Goal: Task Accomplishment & Management: Manage account settings

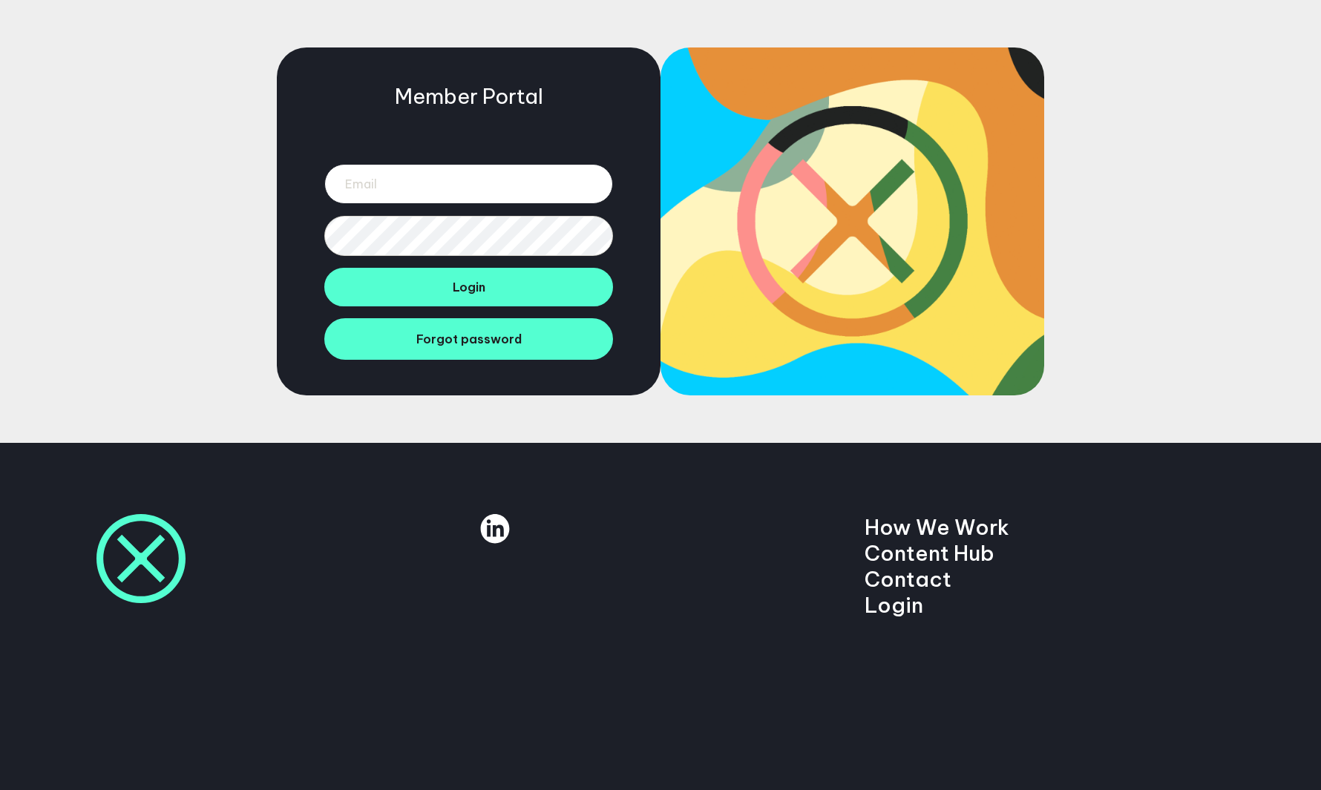
click at [486, 171] on input "email" at bounding box center [468, 184] width 289 height 40
type input "jack.holding@manifesto.co.uk"
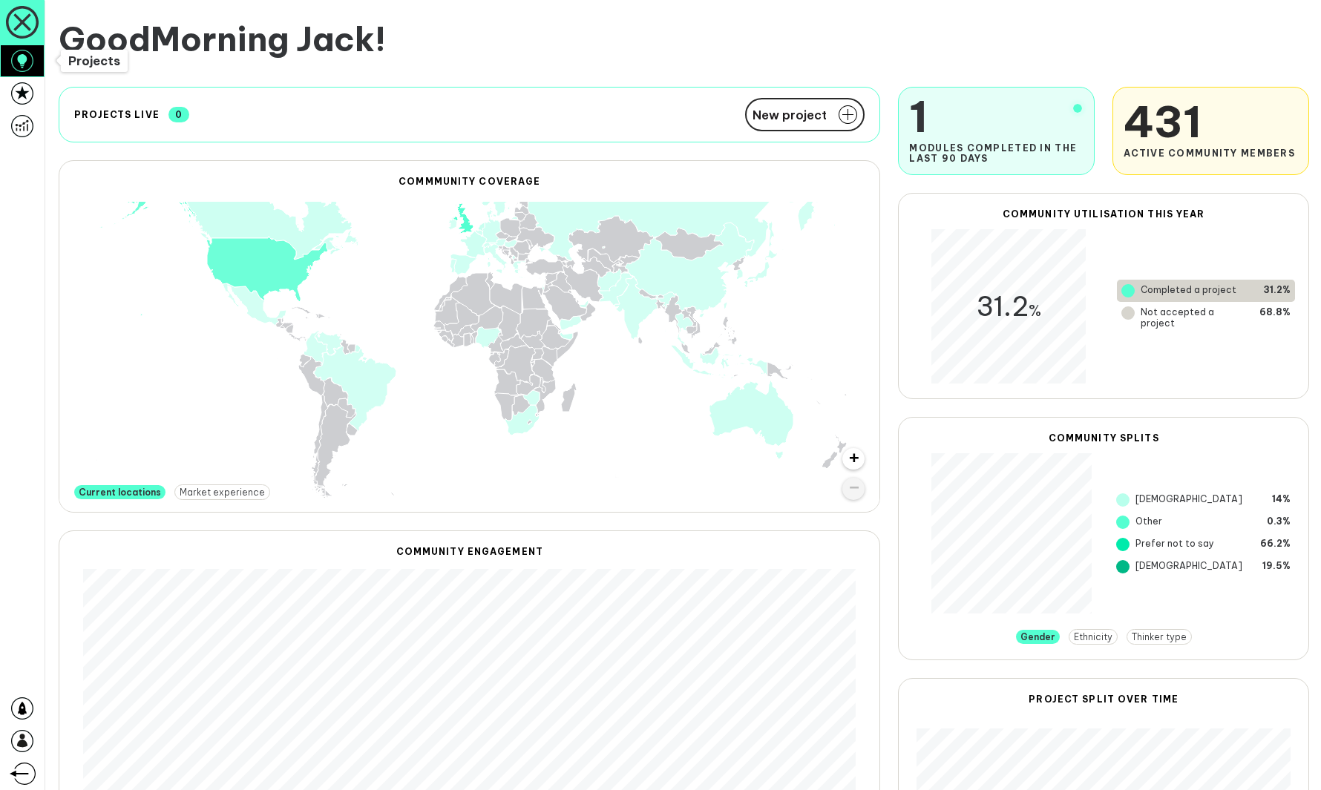
click at [29, 66] on icon at bounding box center [22, 61] width 22 height 22
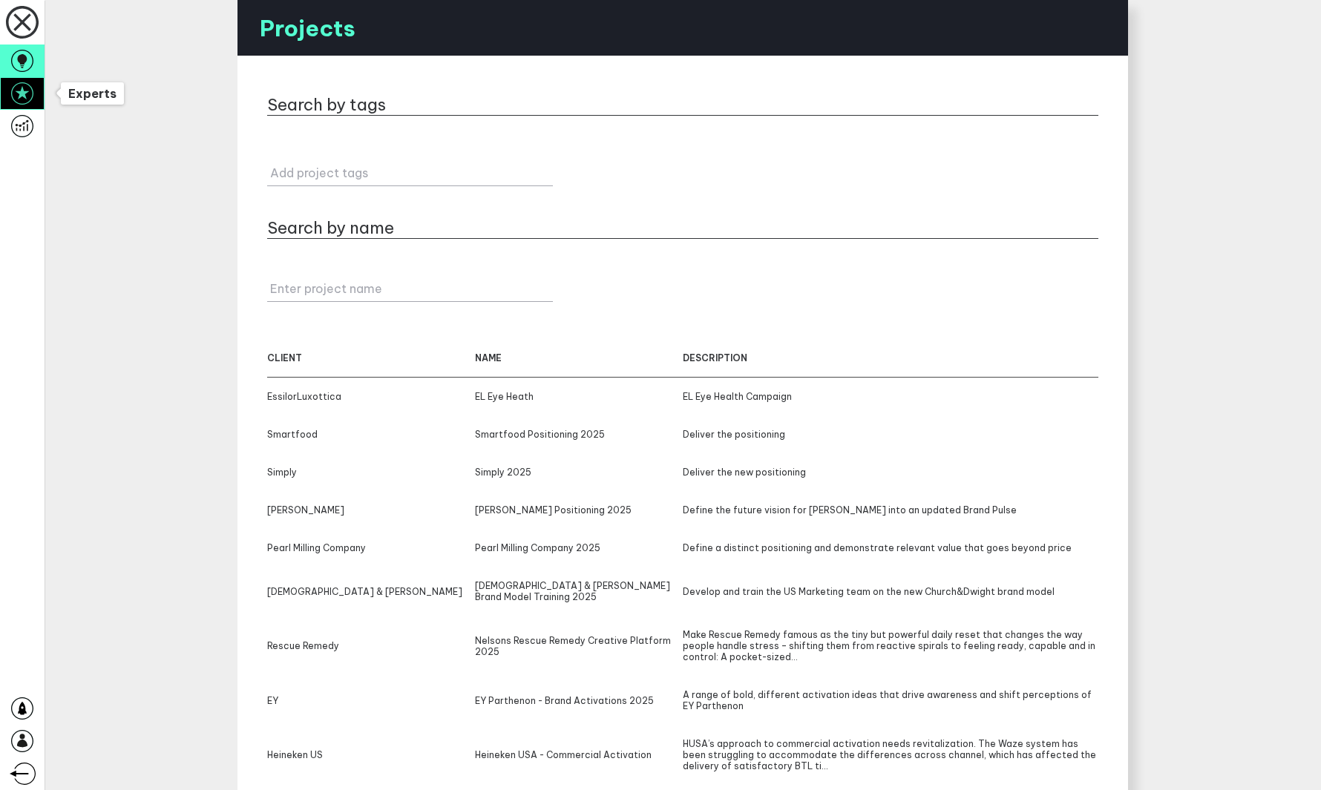
click at [27, 88] on icon at bounding box center [22, 93] width 22 height 22
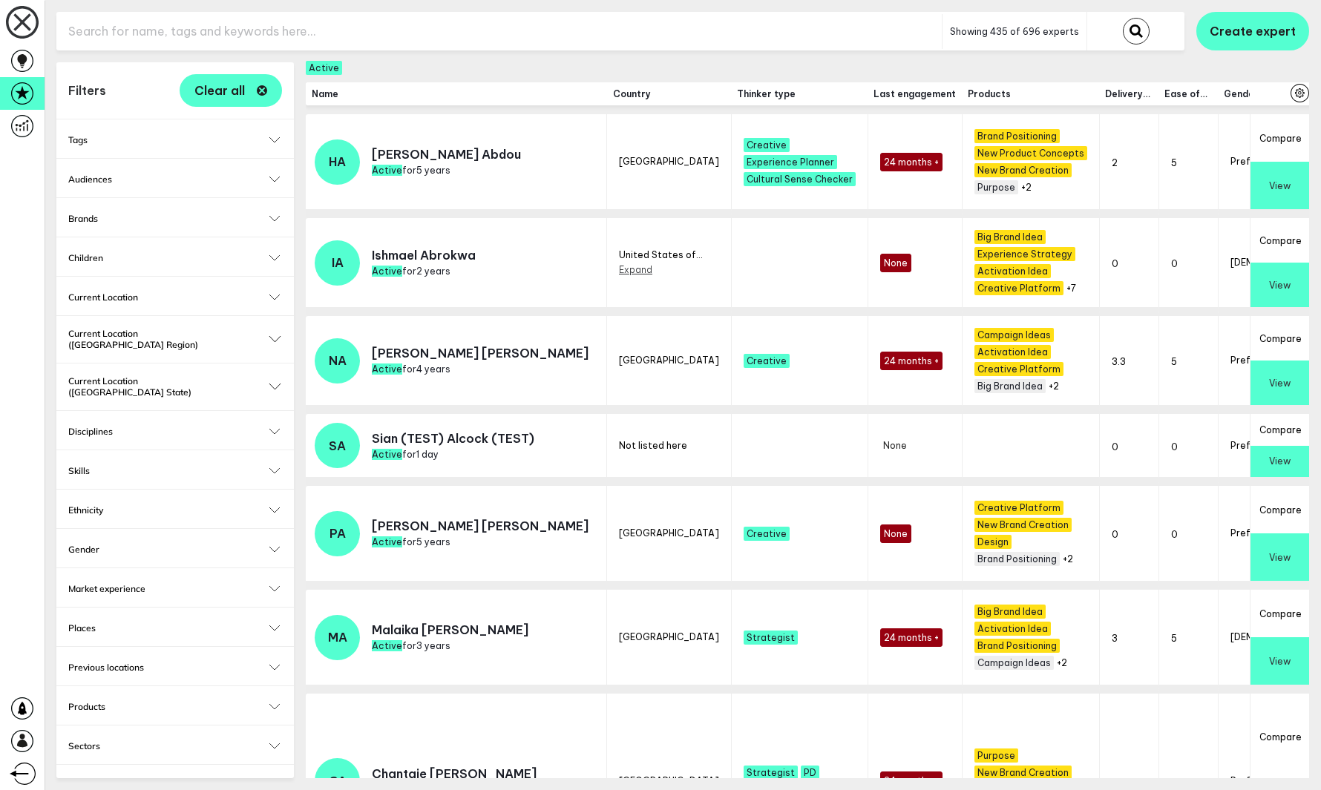
click at [429, 27] on input "text" at bounding box center [498, 31] width 885 height 36
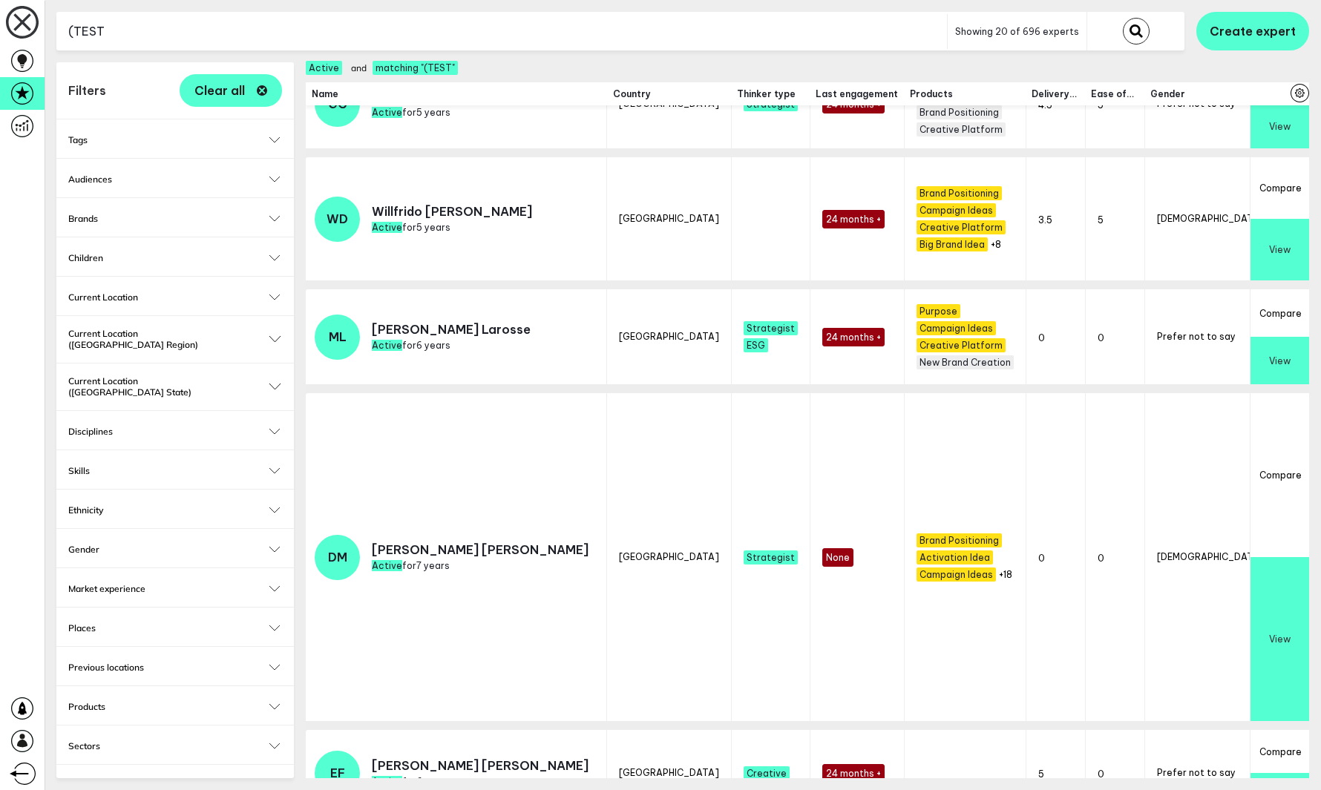
scroll to position [508, 0]
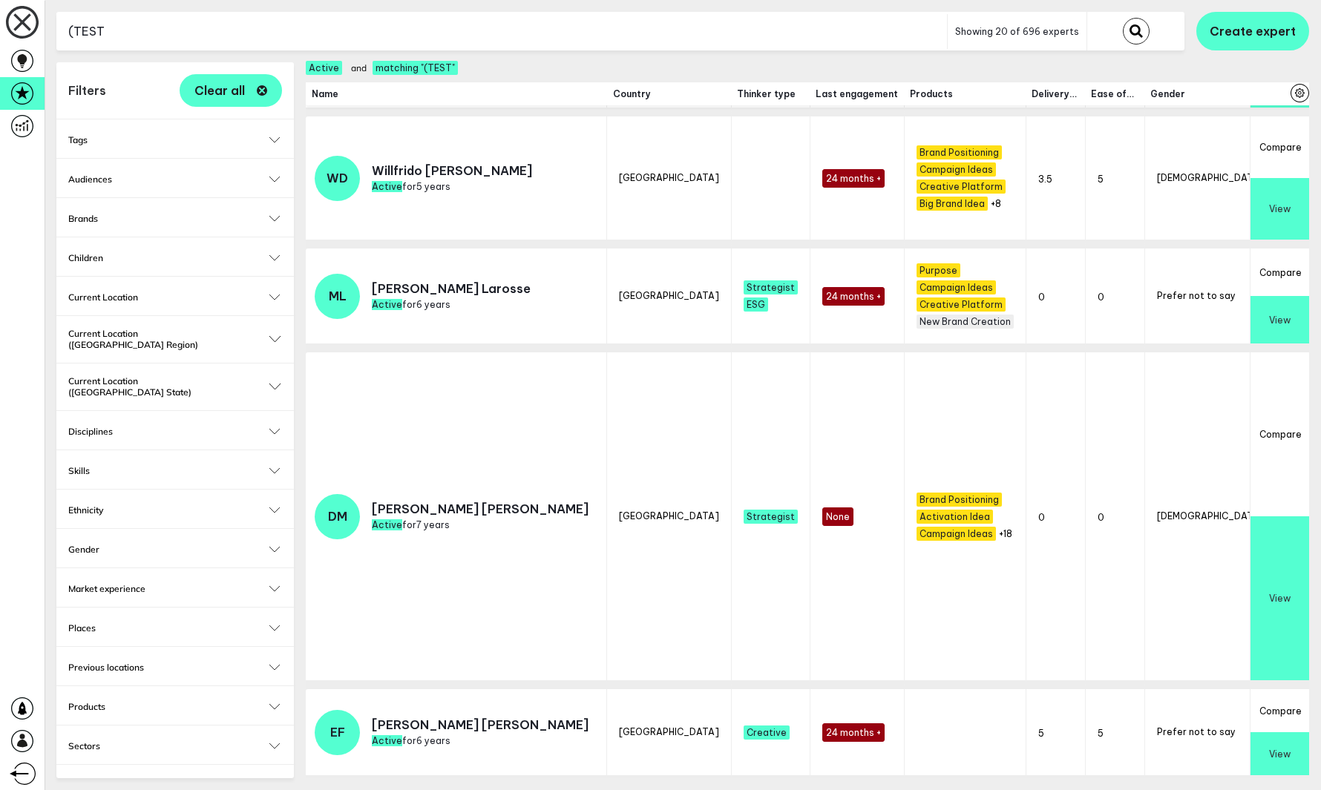
type input "(TEST"
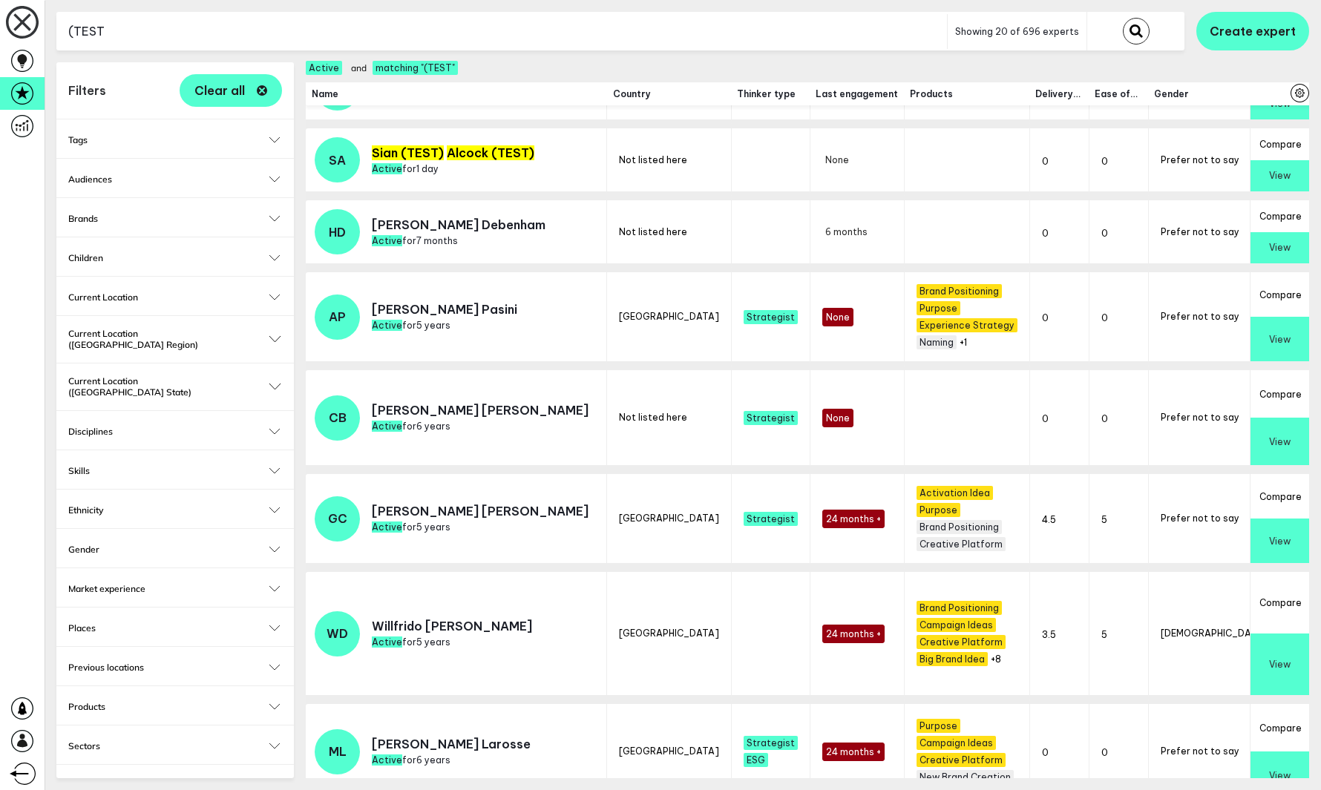
scroll to position [0, 0]
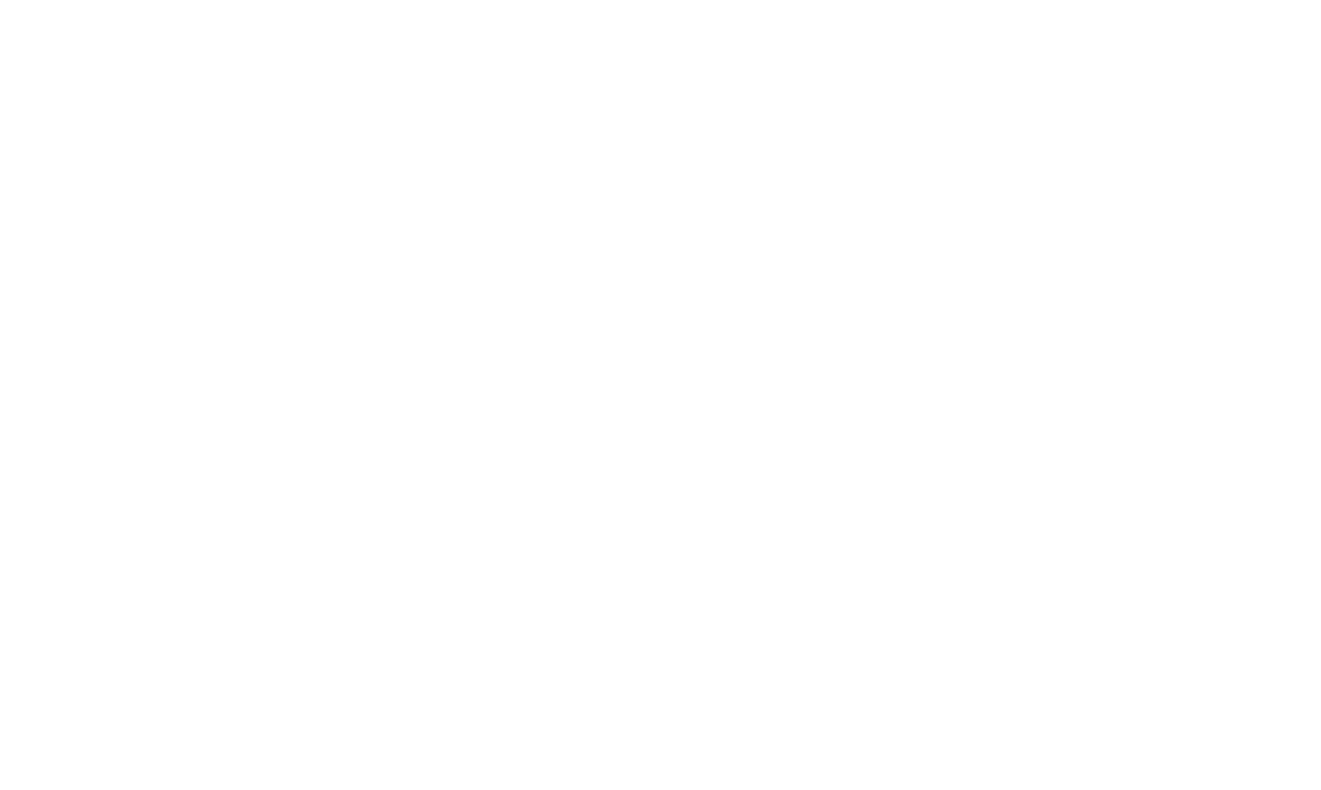
click at [434, 188] on body at bounding box center [660, 395] width 1321 height 790
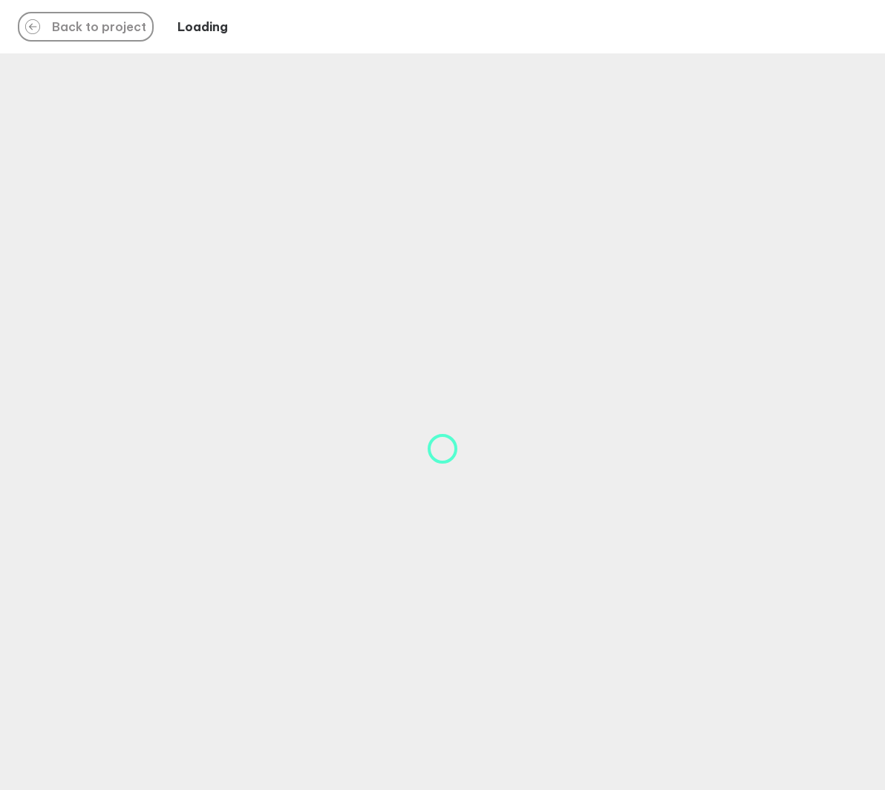
click at [114, 25] on div "Back to project" at bounding box center [86, 27] width 136 height 30
click at [117, 34] on div "Back to project" at bounding box center [86, 27] width 136 height 30
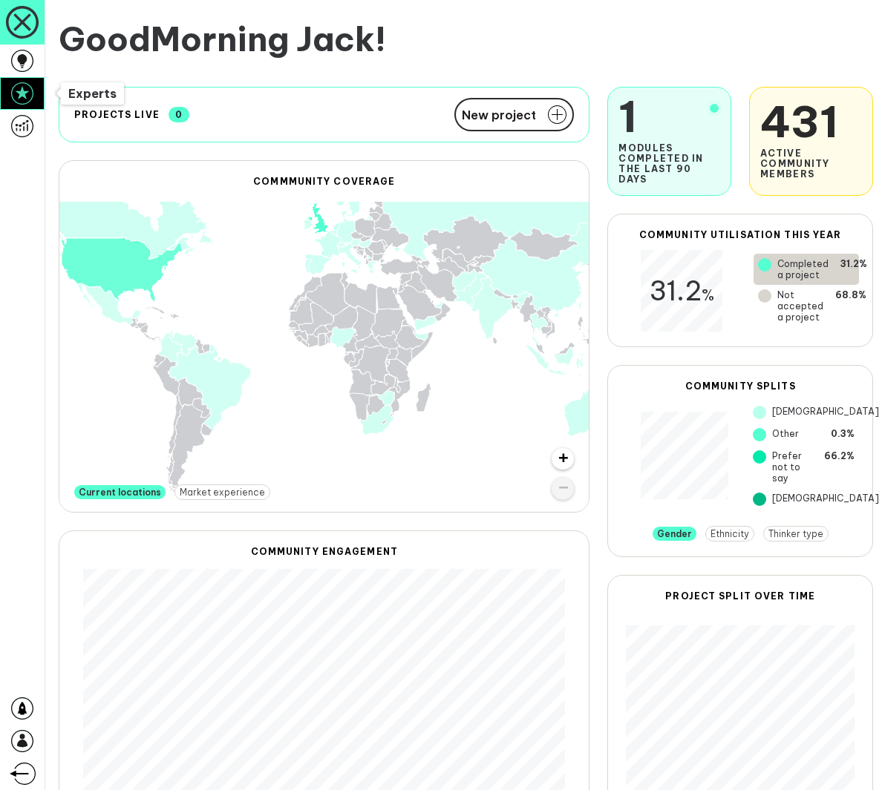
click at [16, 98] on icon at bounding box center [22, 93] width 22 height 22
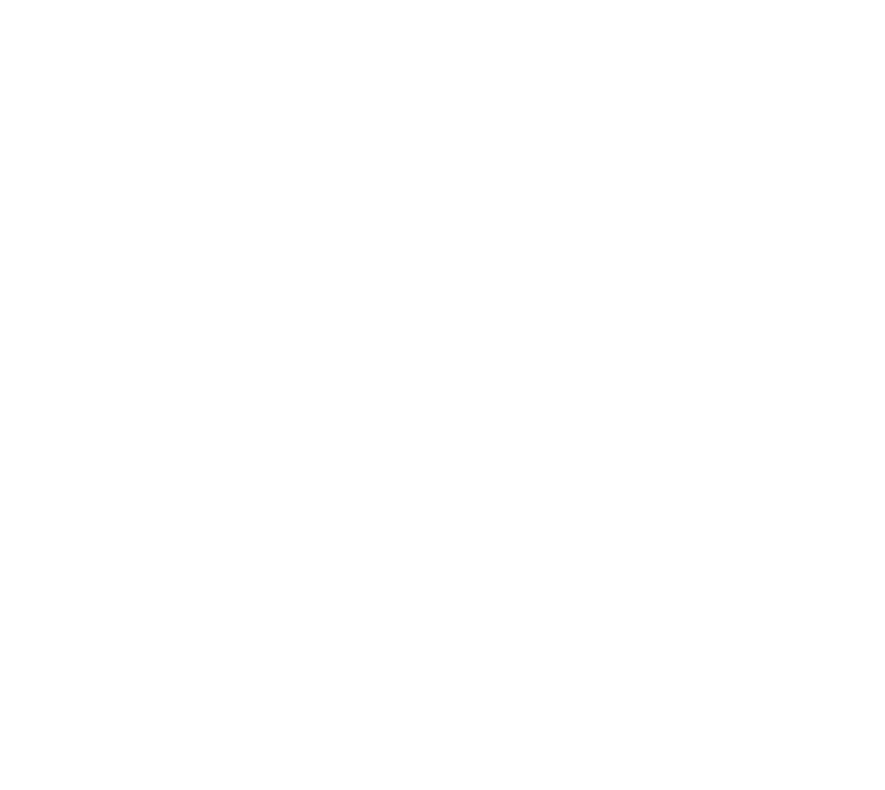
click at [575, 431] on body at bounding box center [442, 395] width 885 height 790
click at [781, 530] on body at bounding box center [442, 395] width 885 height 790
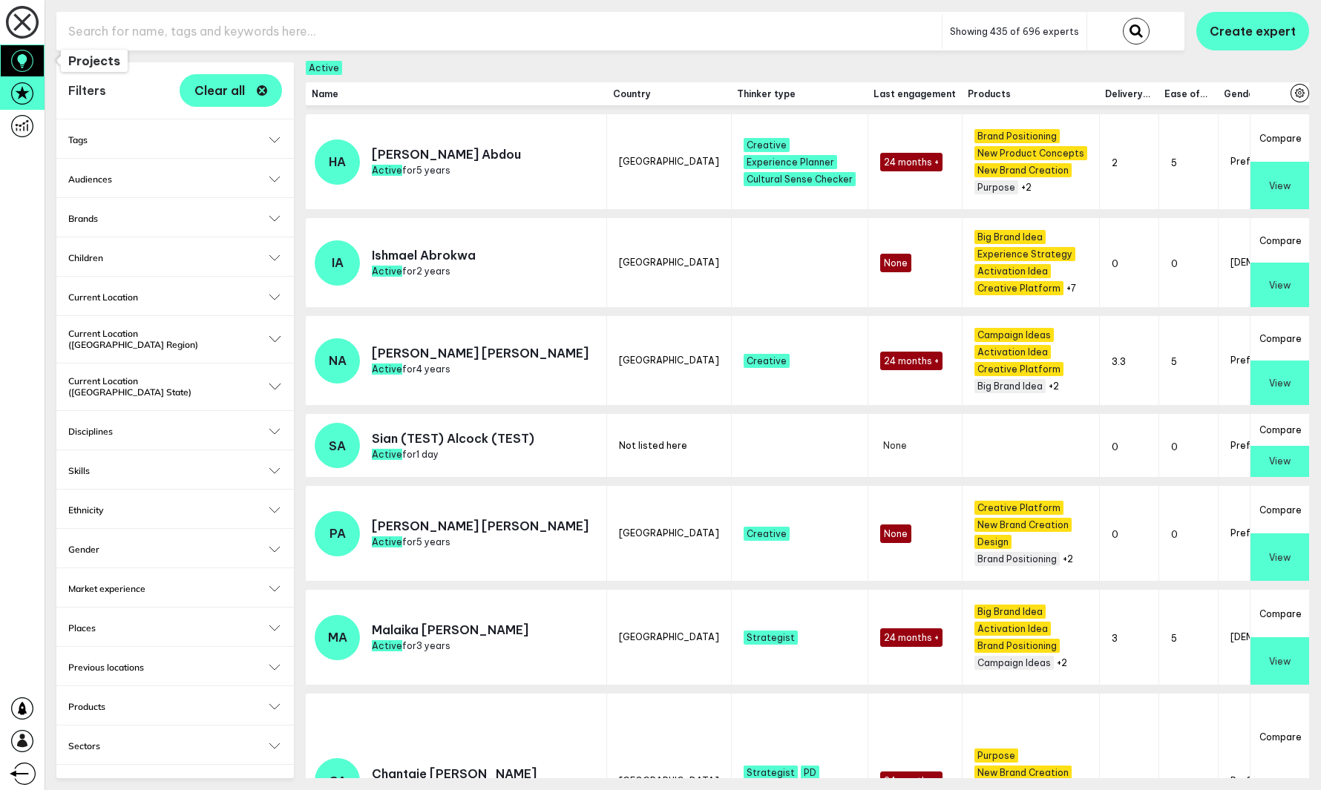
click at [28, 68] on icon at bounding box center [22, 61] width 22 height 22
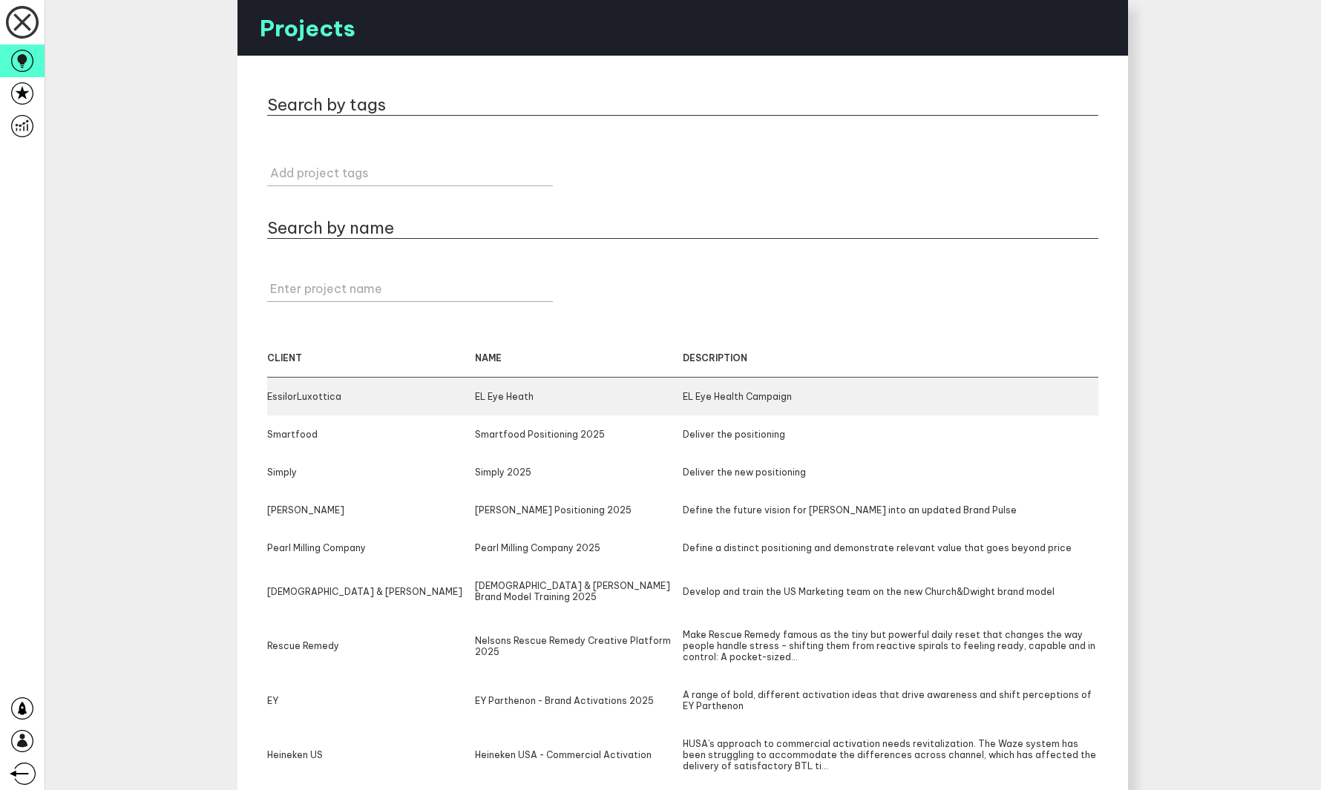
click at [400, 390] on div "EssilorLuxottica EL Eye Heath EL Eye Health Campaign" at bounding box center [682, 397] width 831 height 38
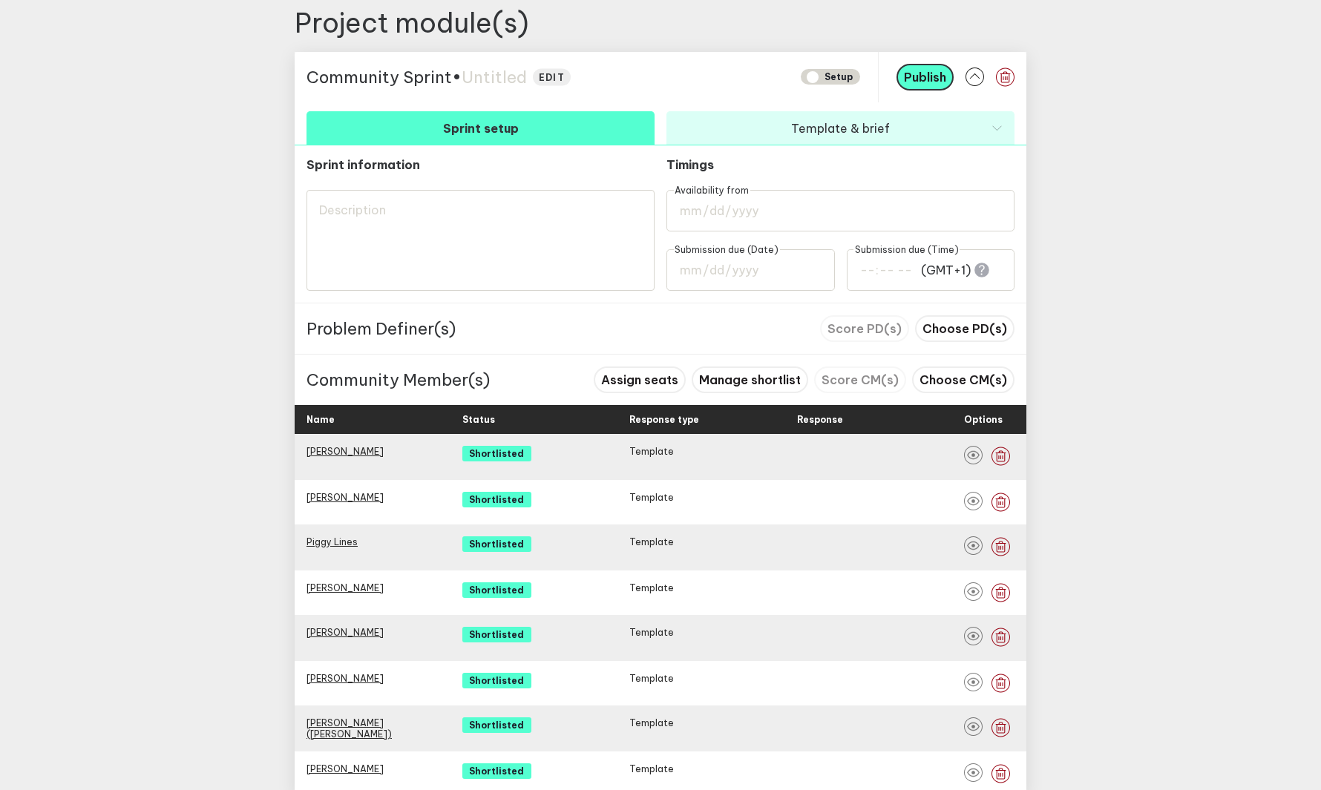
scroll to position [580, 0]
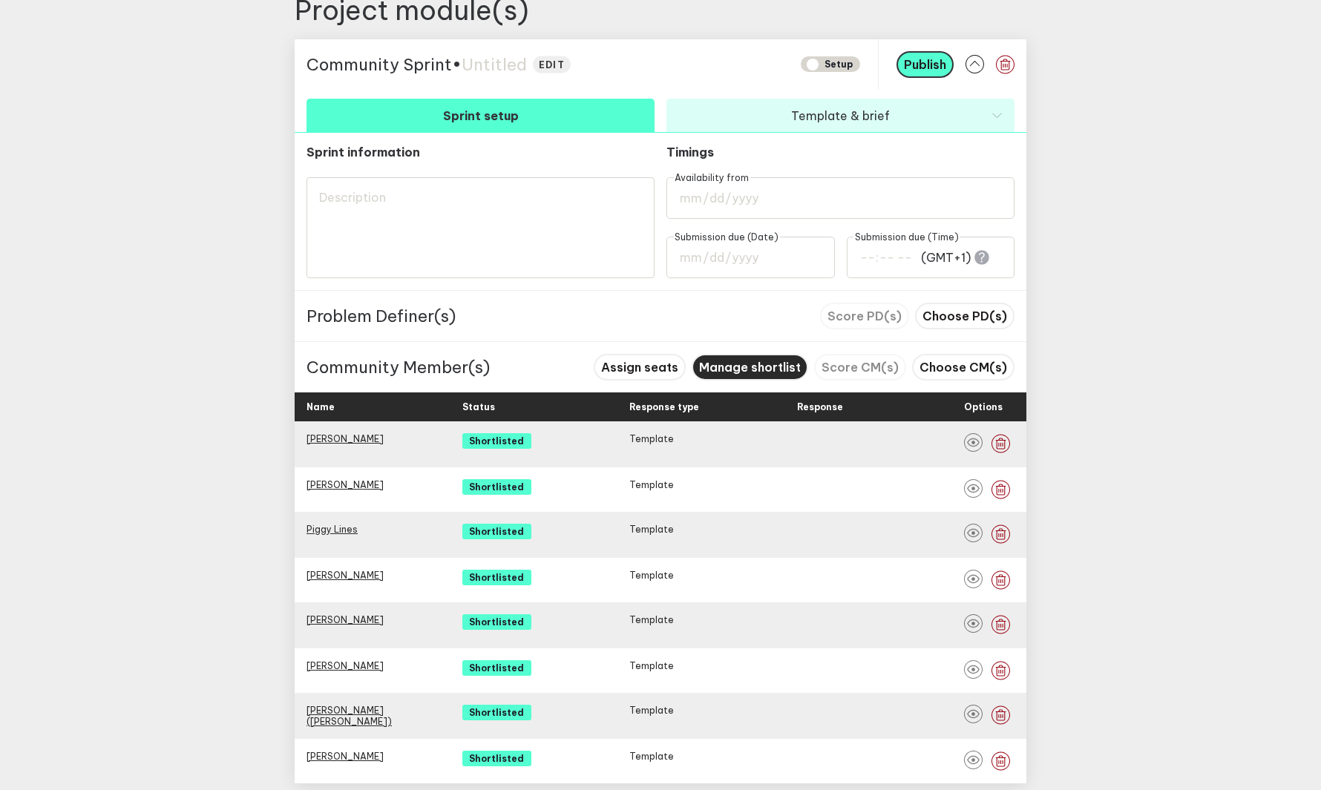
click at [730, 373] on span "Manage shortlist" at bounding box center [750, 367] width 102 height 15
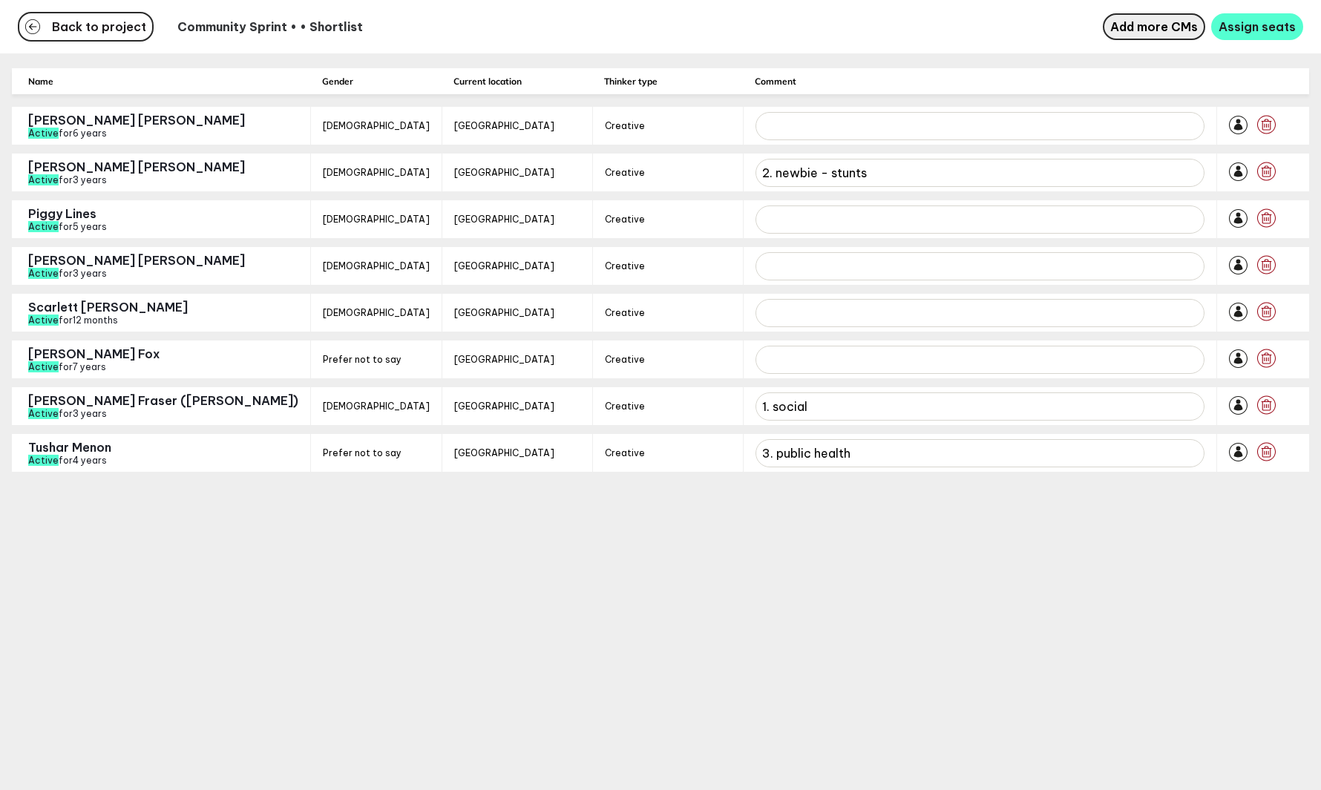
click at [884, 25] on span "Add more CMs" at bounding box center [1154, 26] width 88 height 15
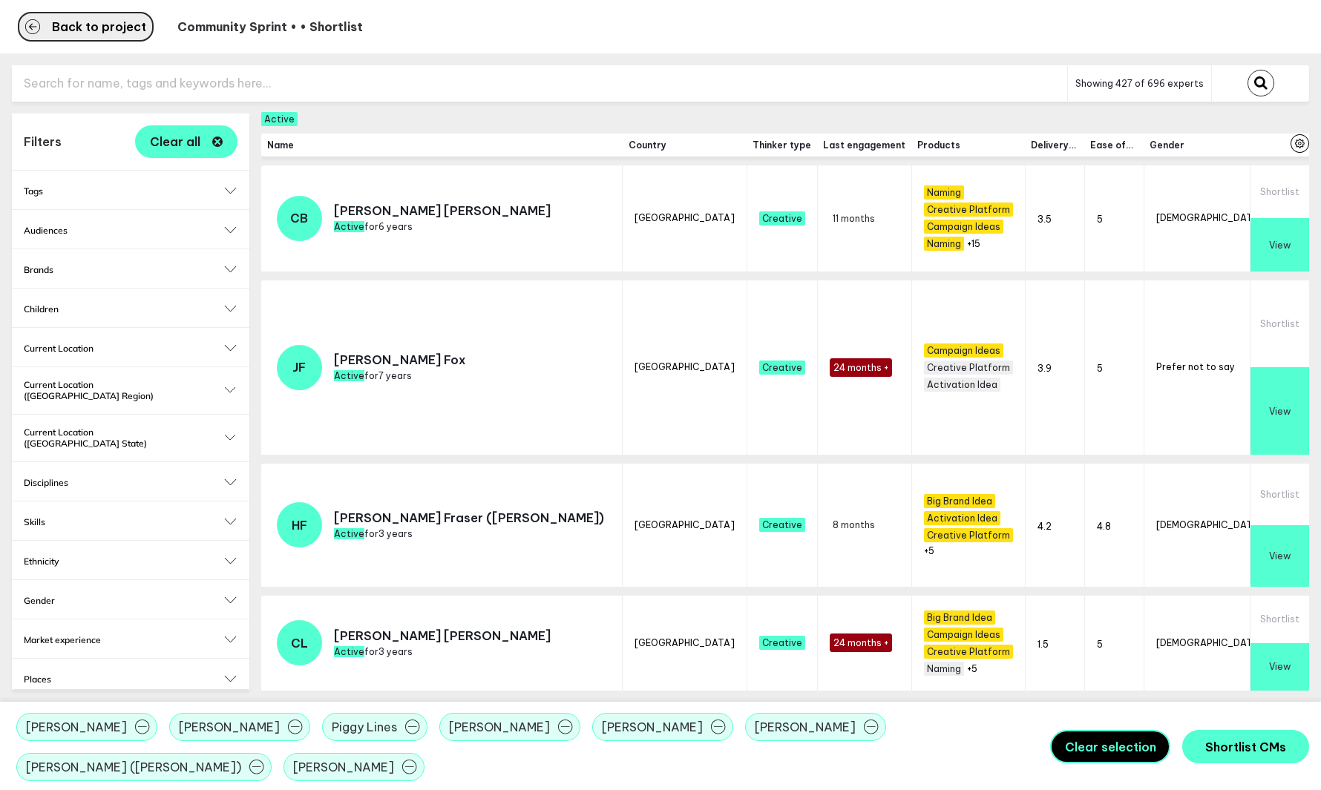
click at [101, 30] on span "Back to project" at bounding box center [99, 27] width 94 height 12
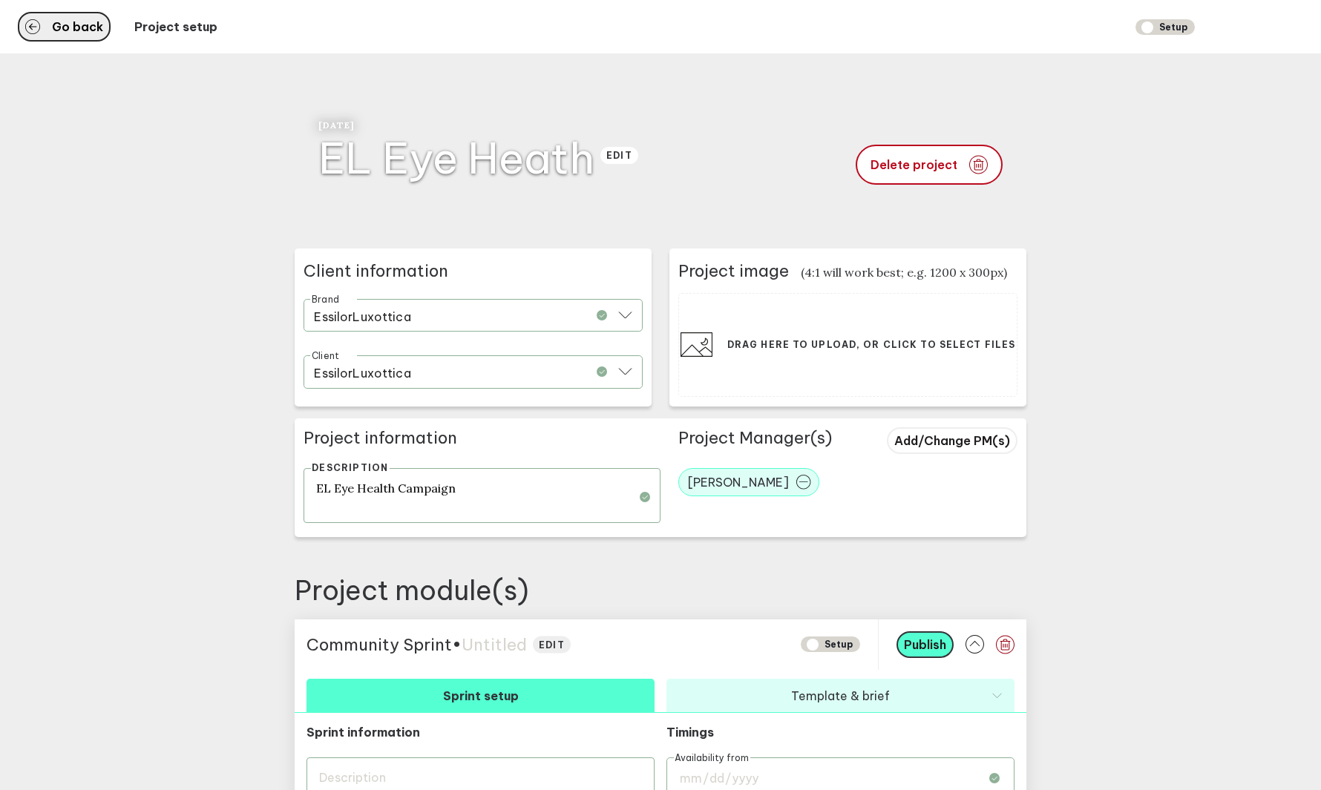
click at [65, 26] on span "Go back" at bounding box center [77, 27] width 51 height 12
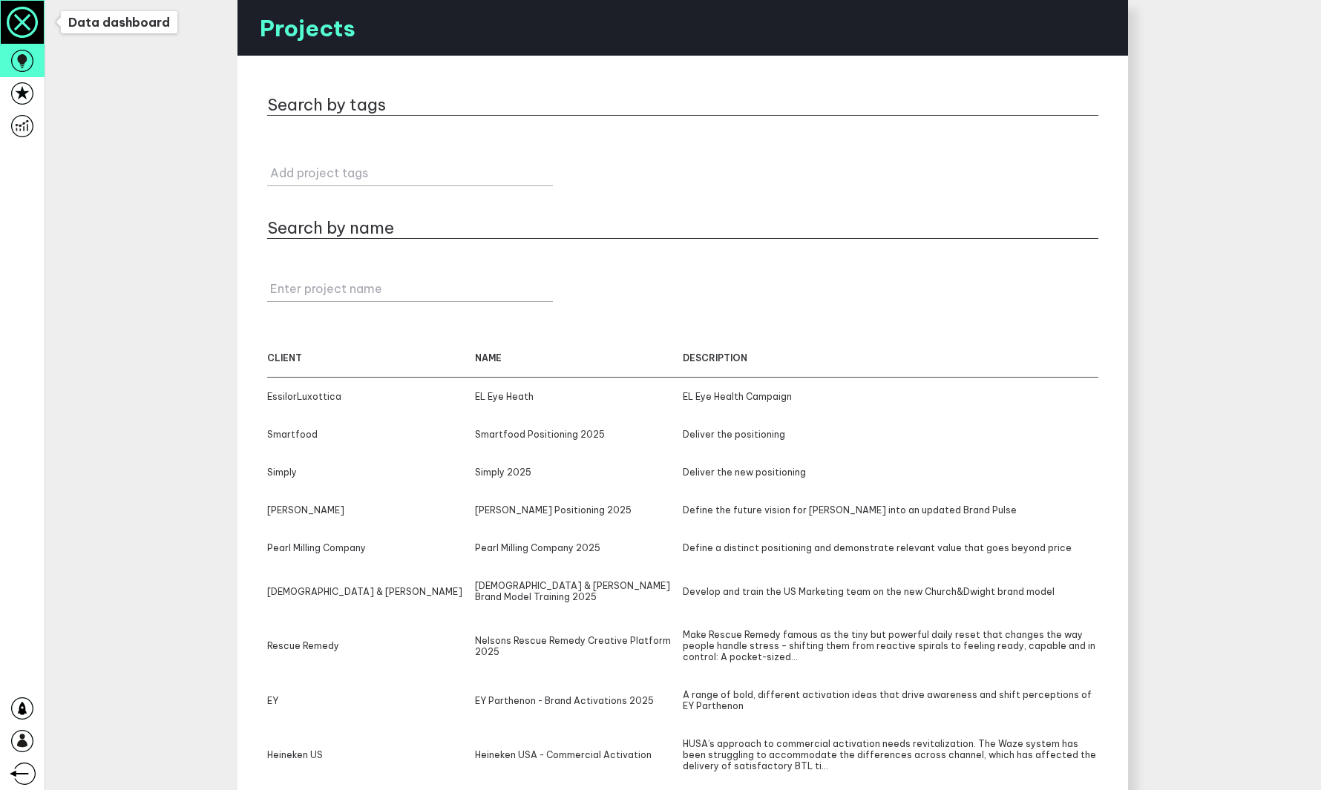
click at [27, 18] on icon at bounding box center [22, 22] width 16 height 17
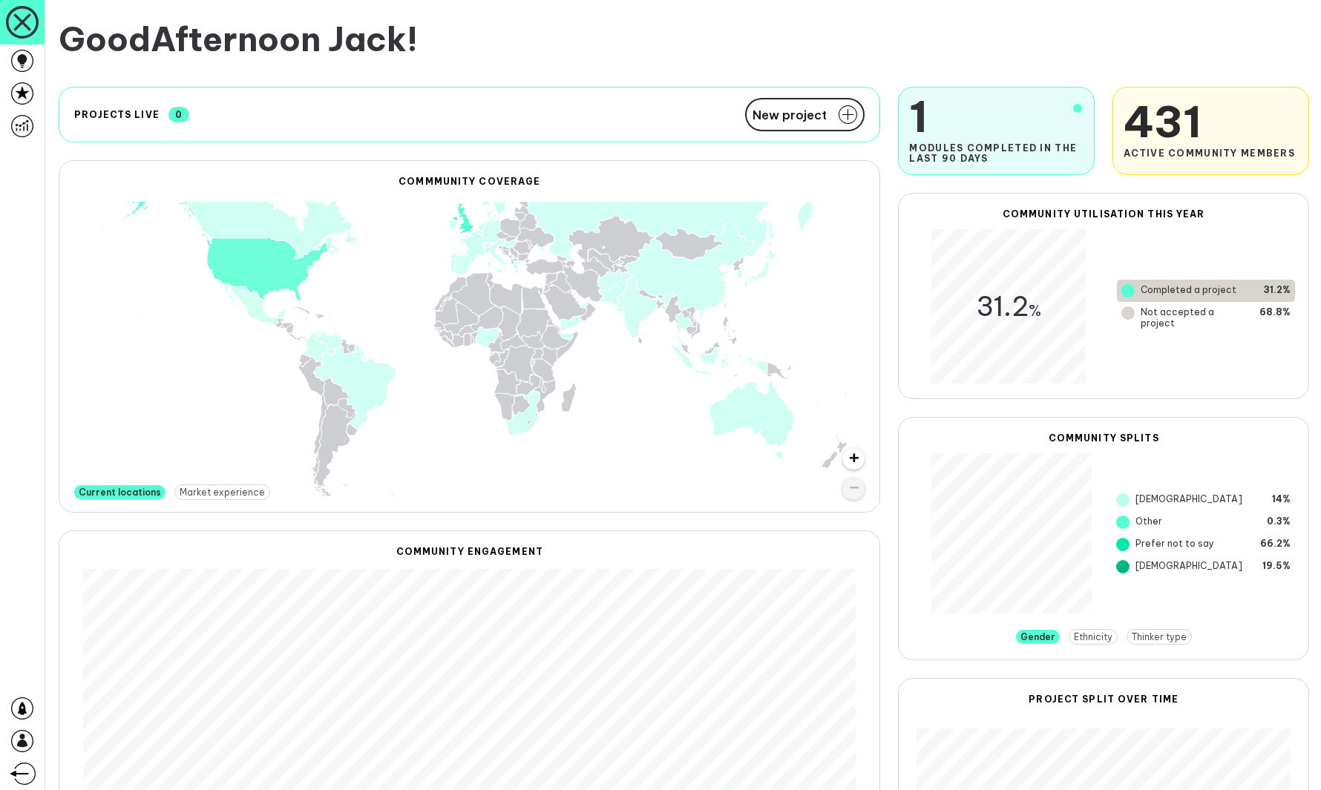
click at [685, 68] on div "Good Afternoon [PERSON_NAME] !" at bounding box center [684, 34] width 1274 height 69
